Goal: Check status

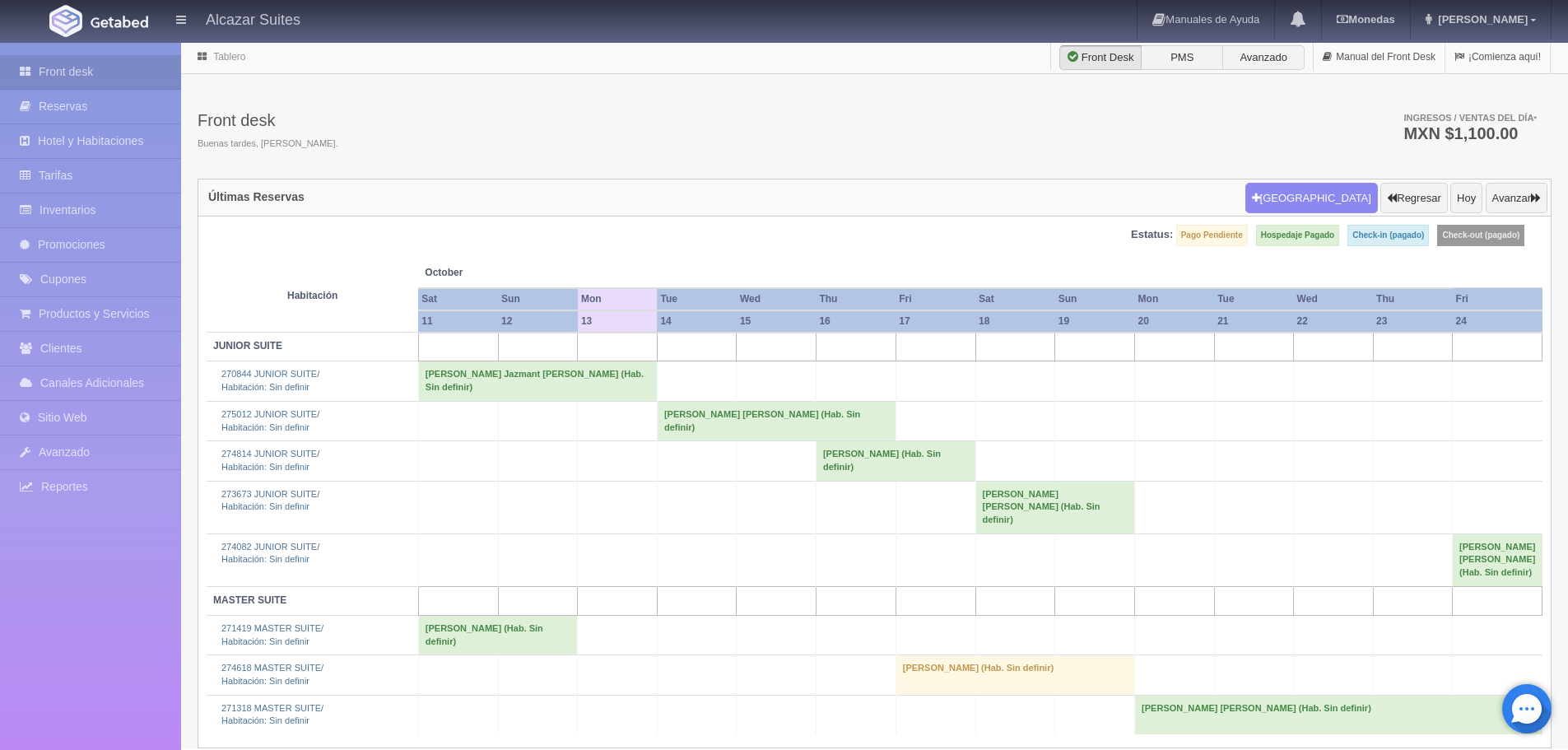
click at [887, 469] on td "Ernesto Naranjo Ramirez (Hab. Sin definir)" at bounding box center [896, 461] width 160 height 40
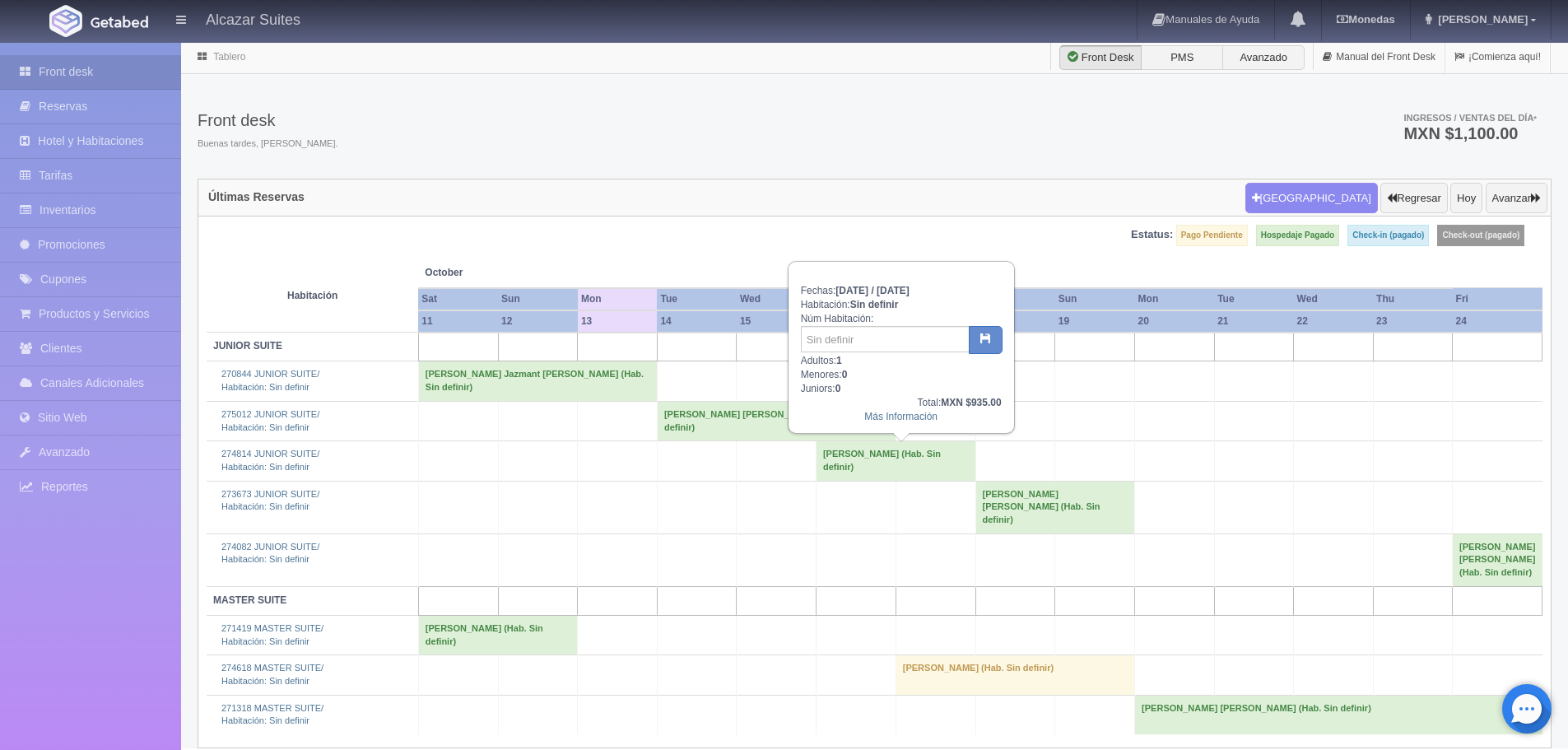
click at [887, 469] on td "Ernesto Naranjo Ramirez (Hab. Sin definir)" at bounding box center [896, 461] width 160 height 40
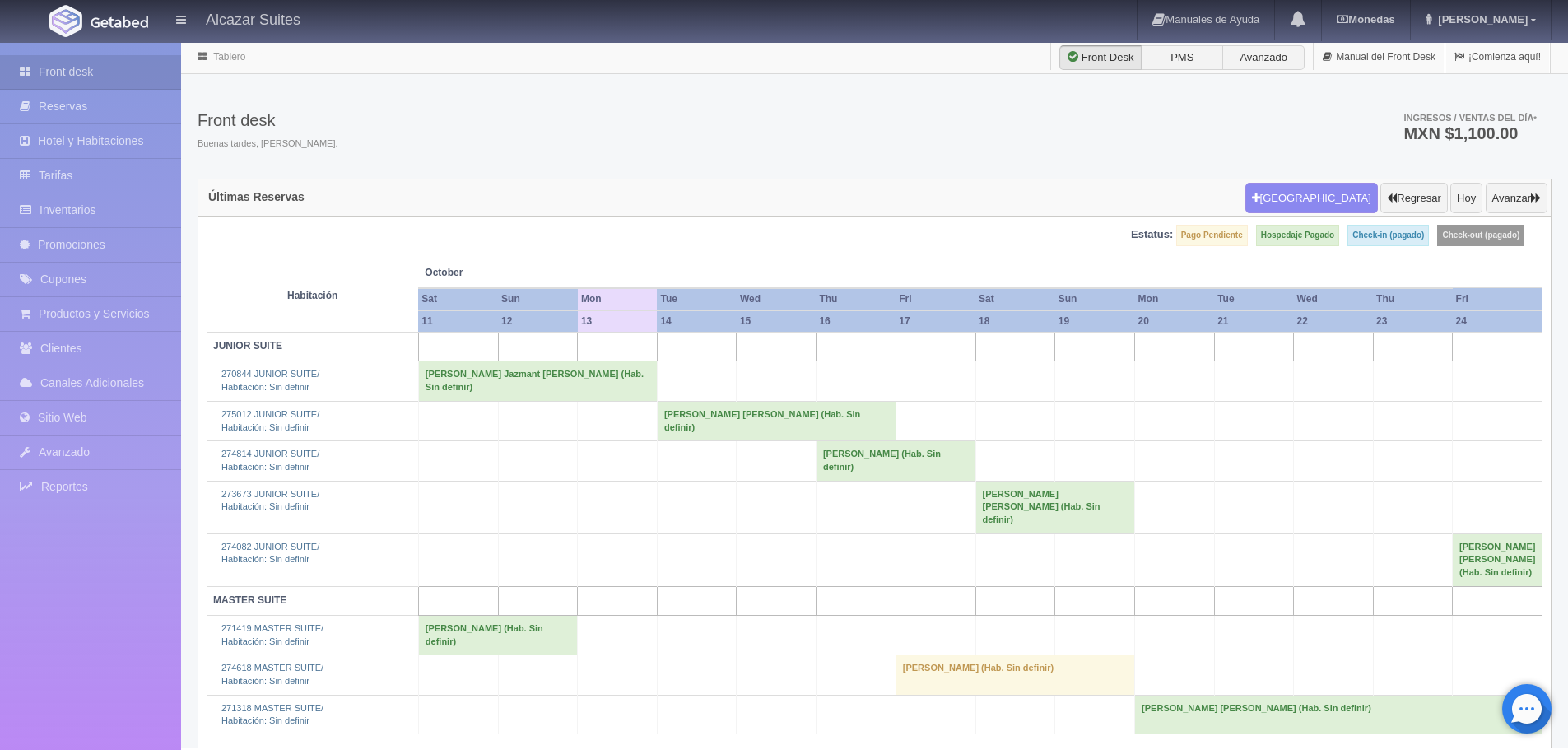
click at [860, 461] on td "Ernesto Naranjo Ramirez (Hab. Sin definir)" at bounding box center [896, 461] width 160 height 40
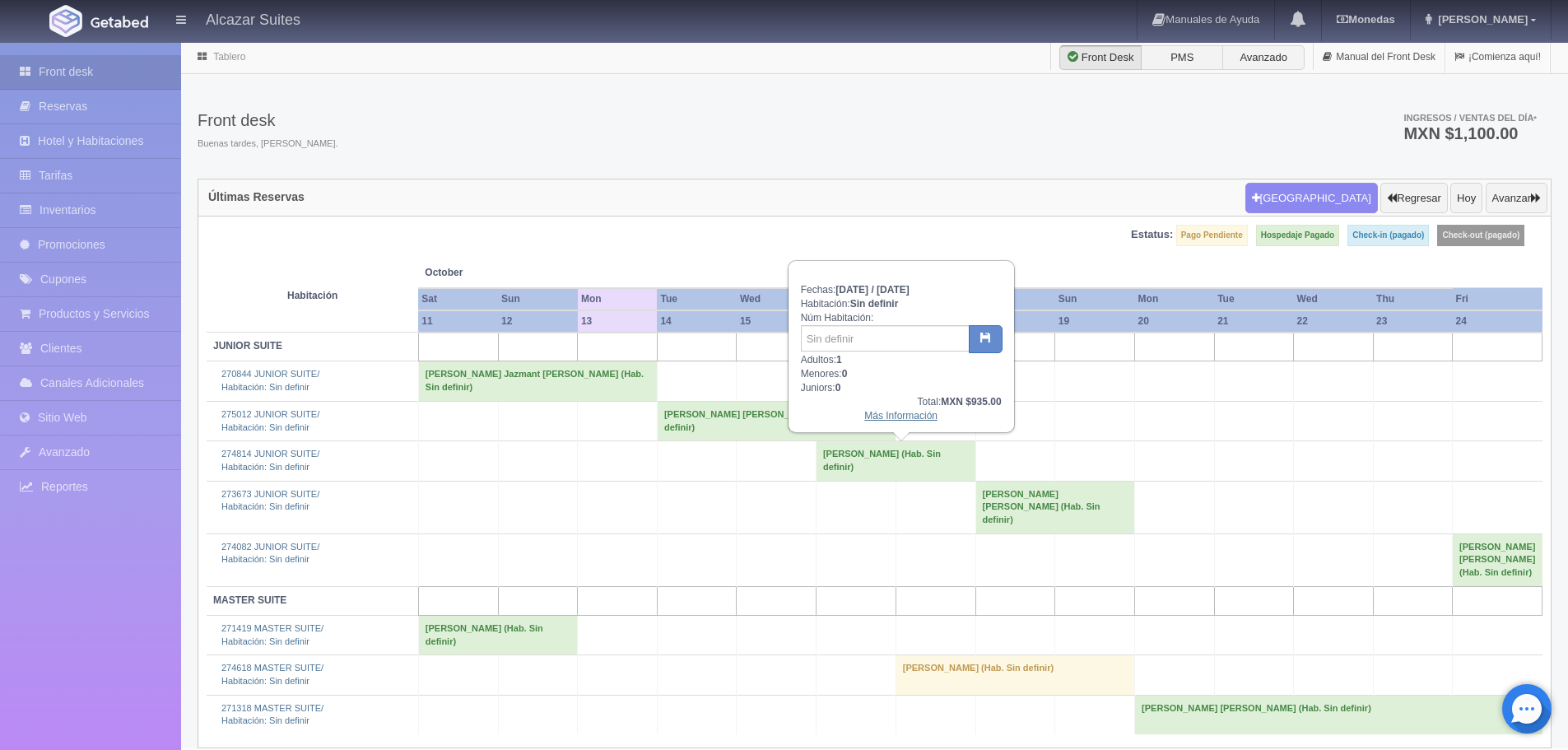
click at [873, 420] on link "Más Información" at bounding box center [901, 416] width 73 height 12
